Goal: Find specific page/section

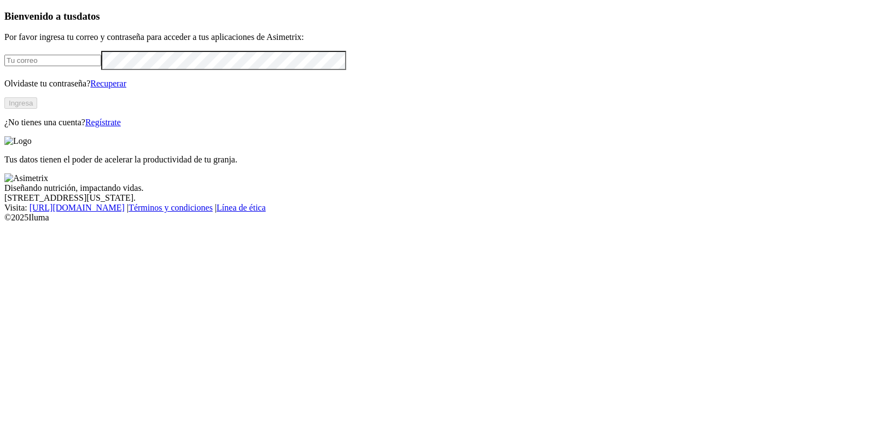
type input "[PERSON_NAME][EMAIL_ADDRESS][PERSON_NAME][DOMAIN_NAME]"
click at [37, 109] on button "Ingresa" at bounding box center [20, 102] width 33 height 11
